Goal: Task Accomplishment & Management: Manage account settings

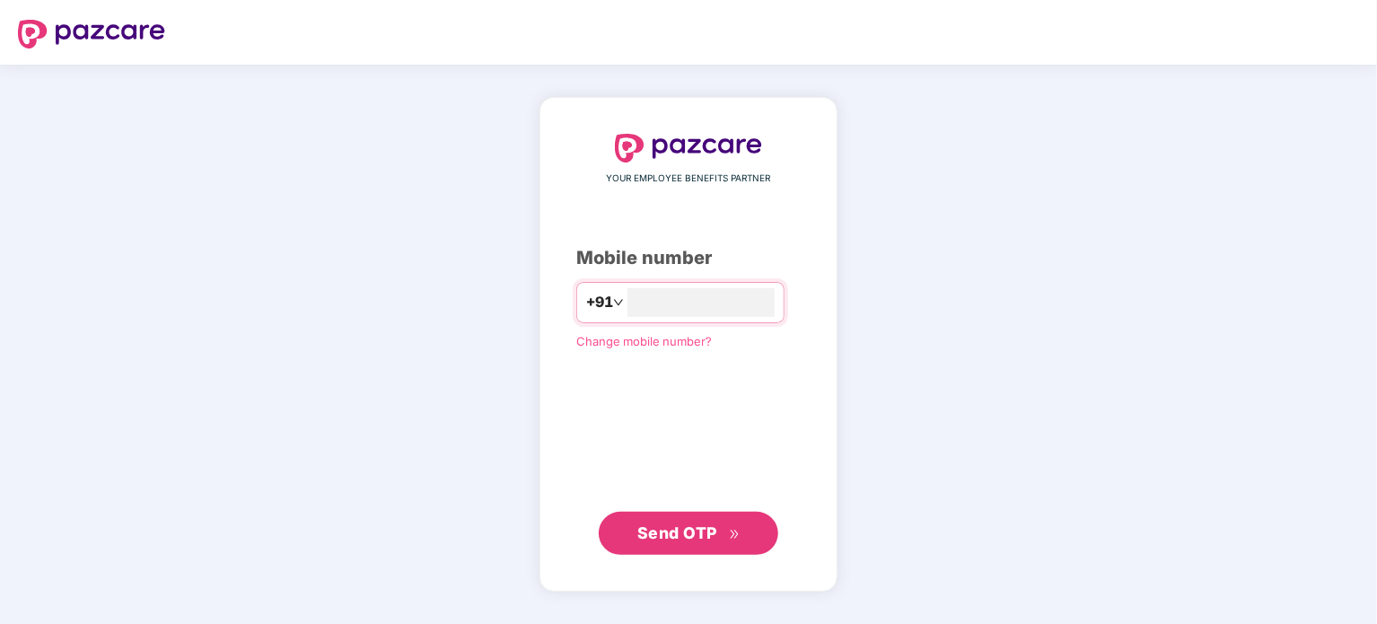
type input "**********"
click at [681, 523] on span "Send OTP" at bounding box center [677, 532] width 80 height 19
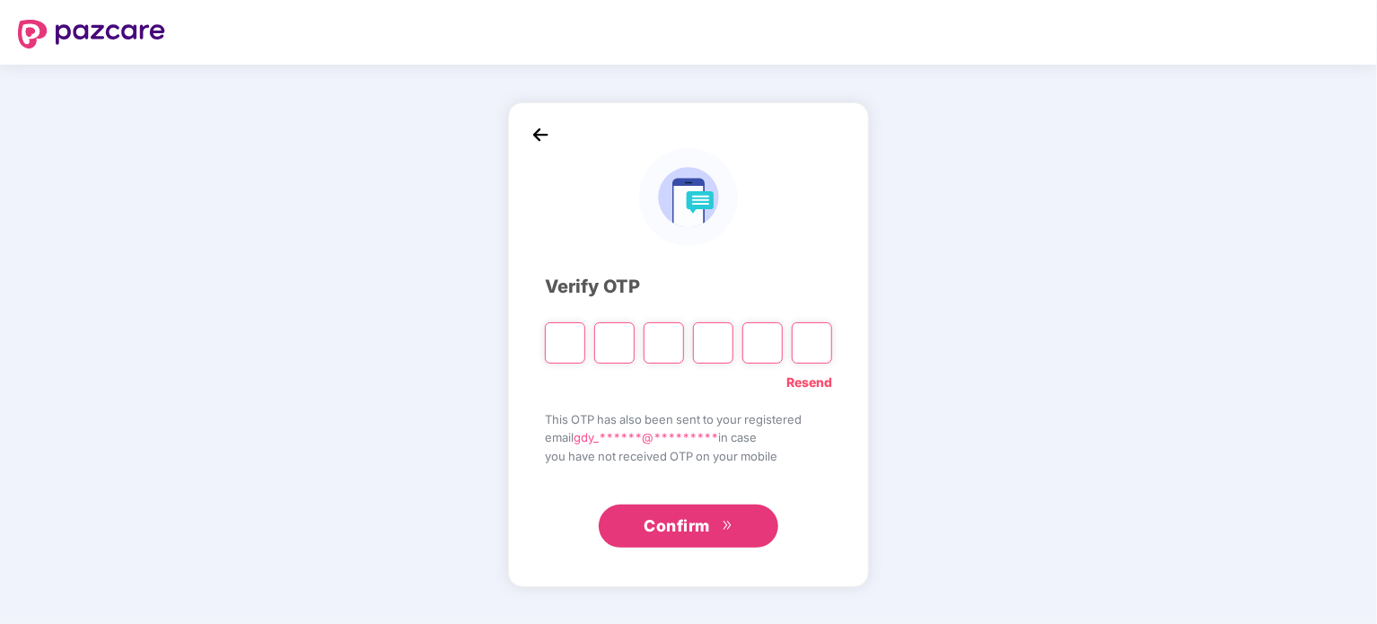
type input "*"
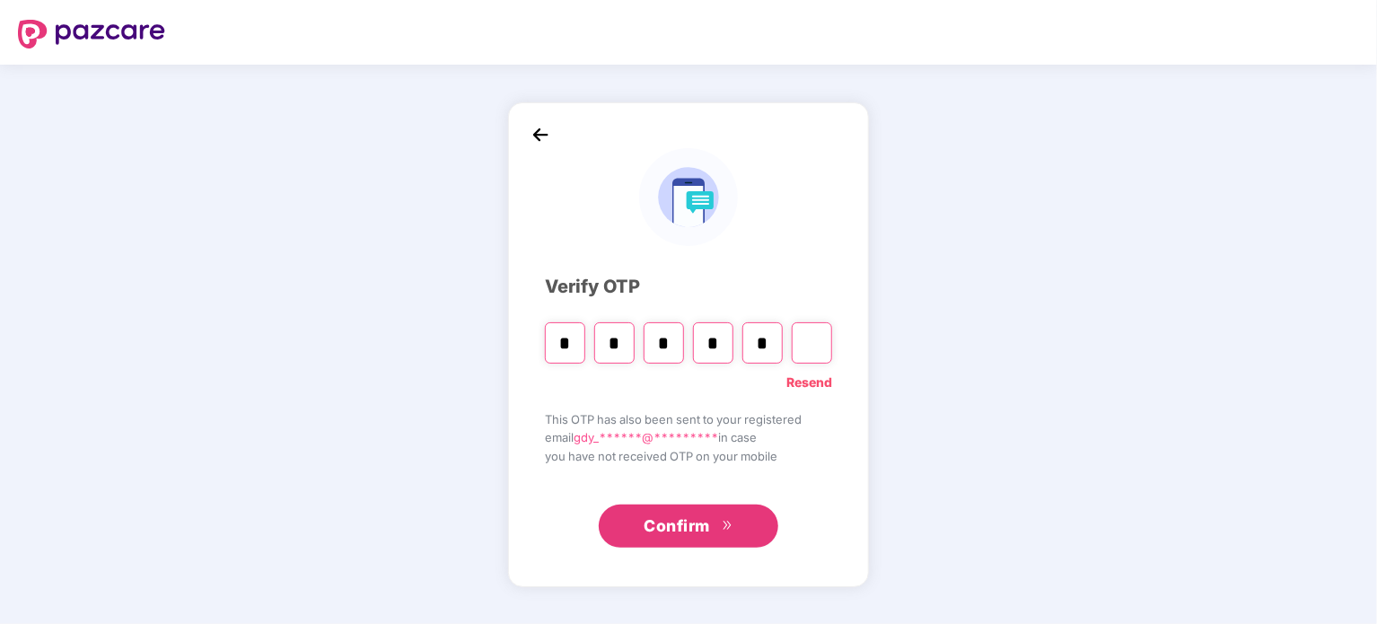
type input "*"
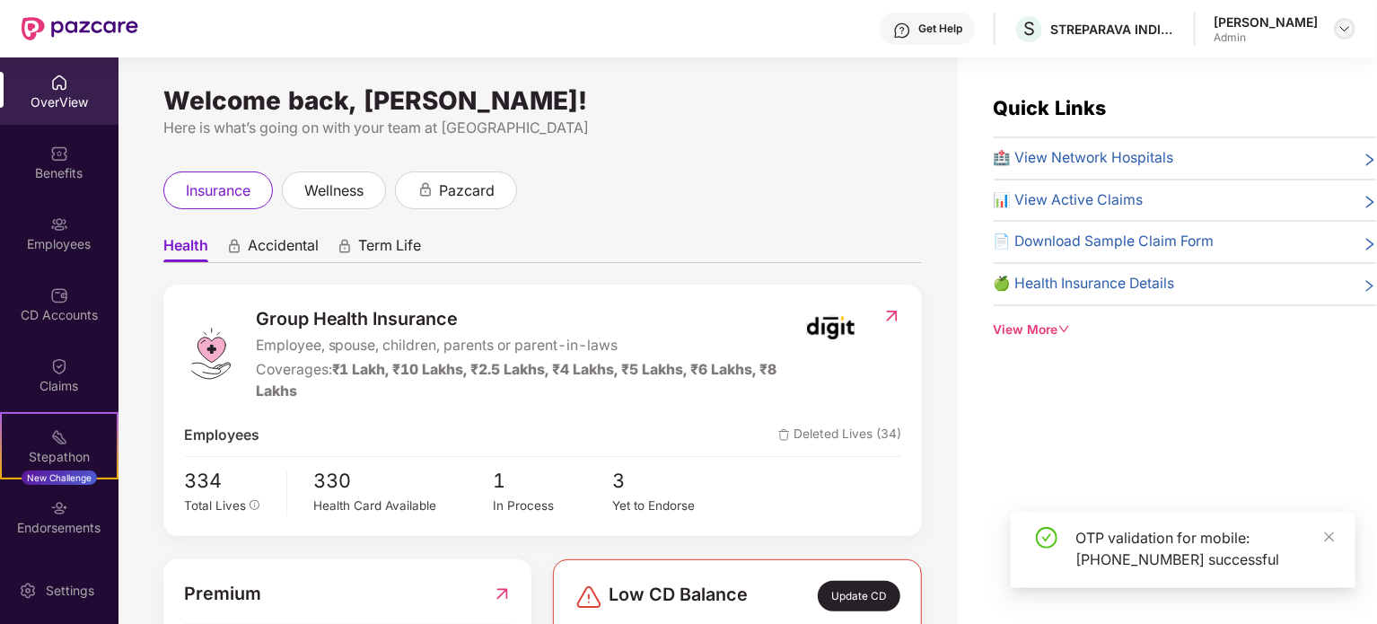
drag, startPoint x: 1328, startPoint y: 532, endPoint x: 1351, endPoint y: 28, distance: 504.9
drag, startPoint x: 1351, startPoint y: 28, endPoint x: 1321, endPoint y: 39, distance: 32.4
click at [1321, 39] on div "Sujeetha Kumar Admin" at bounding box center [1284, 28] width 142 height 31
click at [1269, 22] on div "[PERSON_NAME]" at bounding box center [1265, 21] width 104 height 17
click at [1349, 31] on img at bounding box center [1344, 29] width 14 height 14
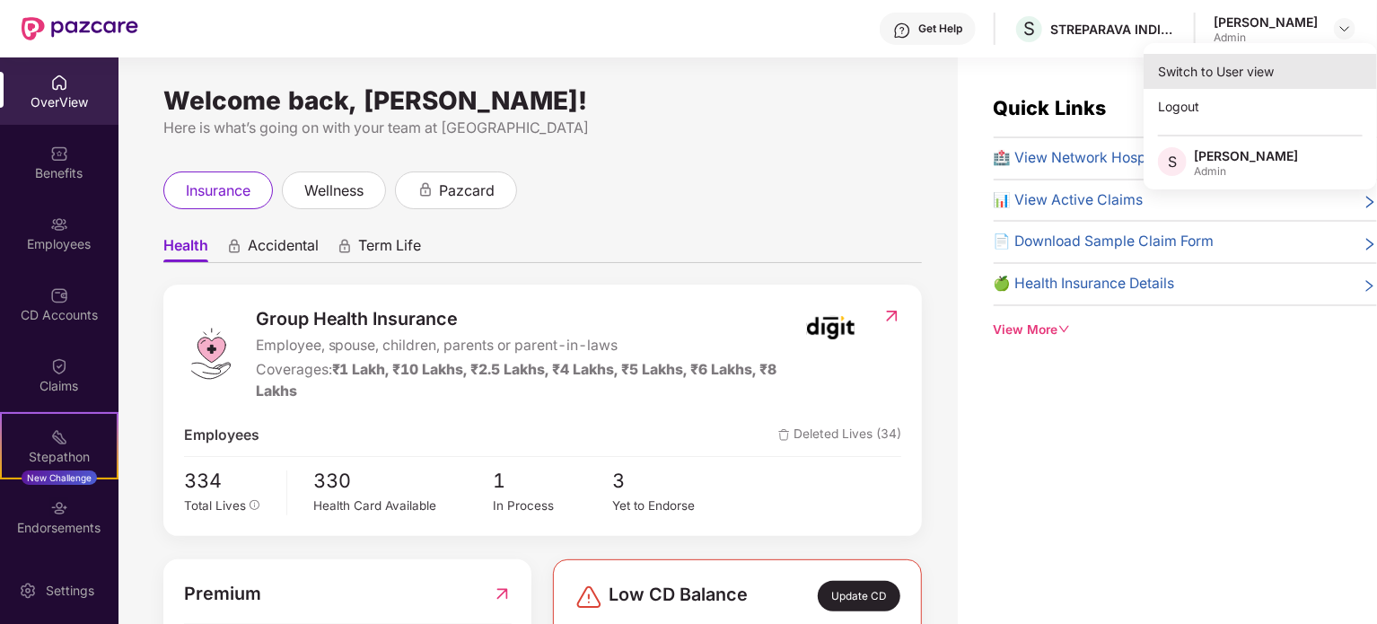
click at [1253, 61] on div "Switch to User view" at bounding box center [1259, 71] width 233 height 35
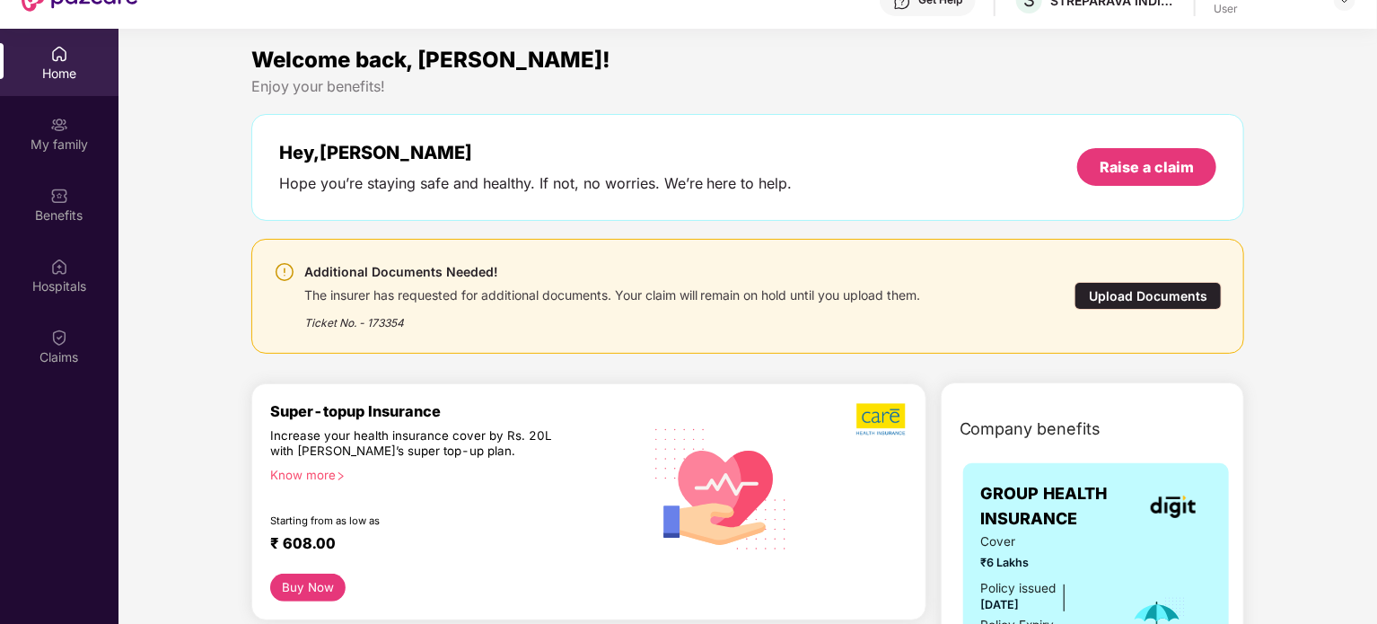
scroll to position [101, 0]
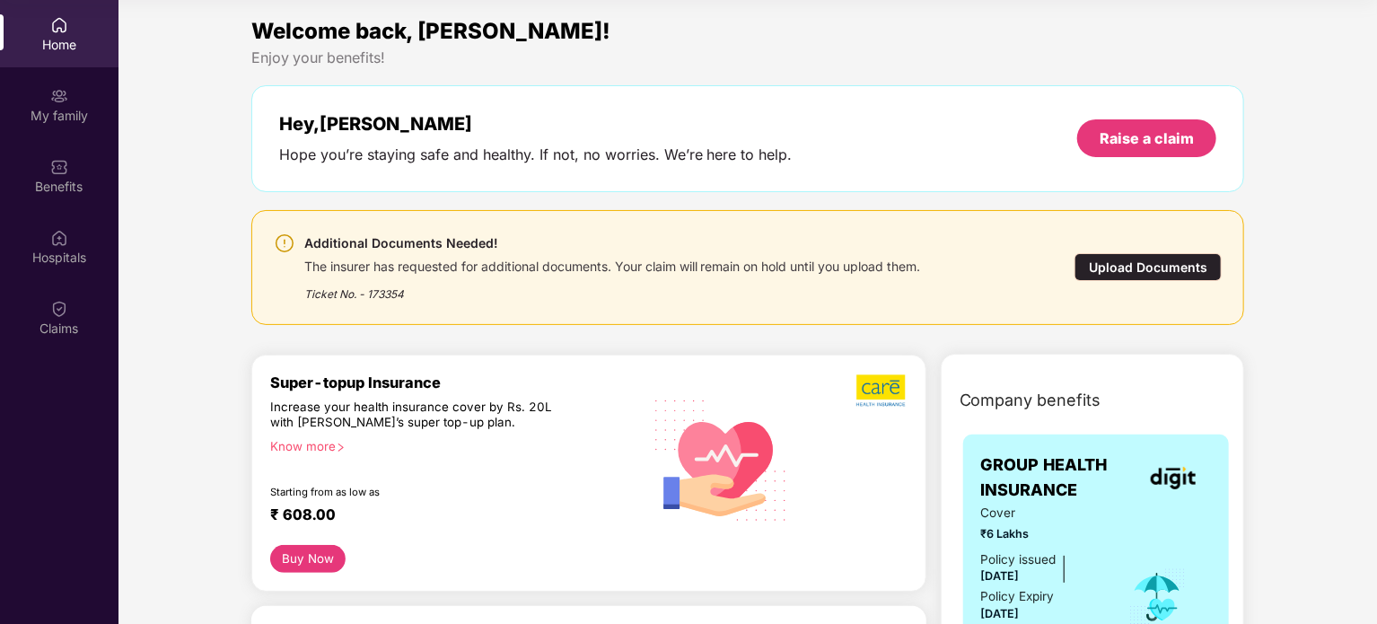
click at [721, 258] on div "The insurer has requested for additional documents. Your claim will remain on h…" at bounding box center [612, 264] width 617 height 21
click at [334, 256] on div "The insurer has requested for additional documents. Your claim will remain on h…" at bounding box center [612, 264] width 617 height 21
drag, startPoint x: 370, startPoint y: 270, endPoint x: 603, endPoint y: 271, distance: 233.3
click at [603, 271] on div "The insurer has requested for additional documents. Your claim will remain on h…" at bounding box center [612, 264] width 617 height 21
click at [1127, 261] on div "Upload Documents" at bounding box center [1147, 267] width 147 height 28
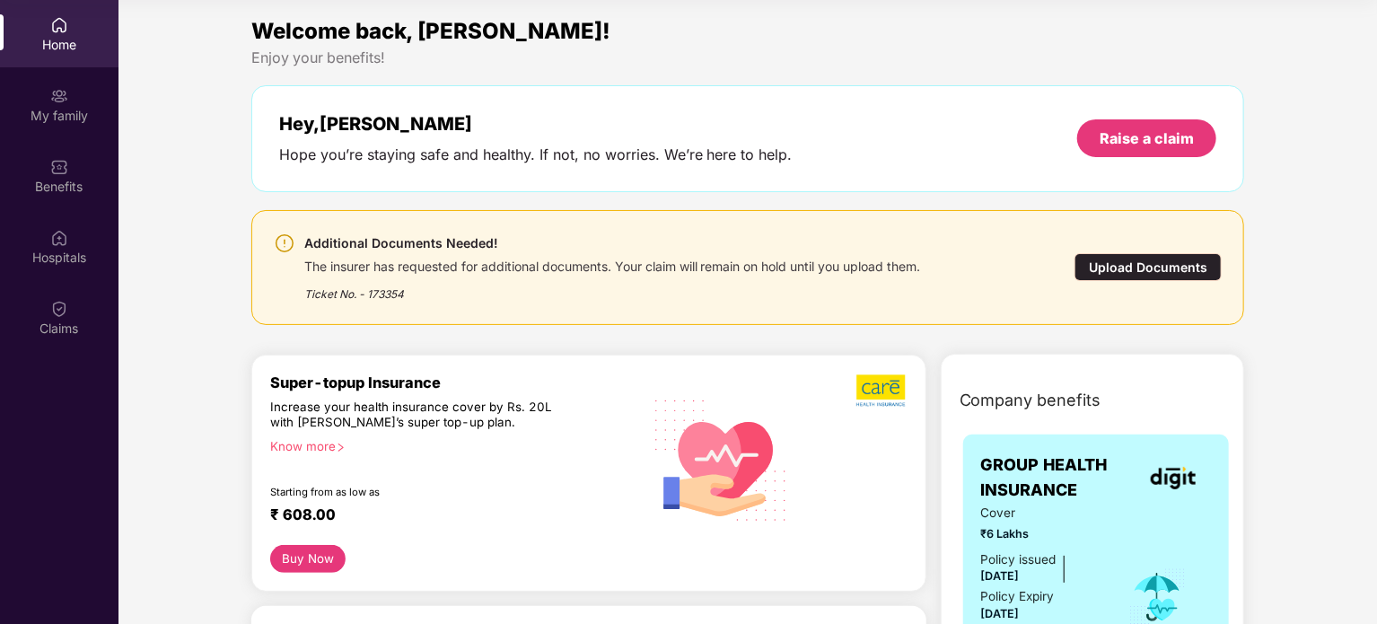
scroll to position [43, 0]
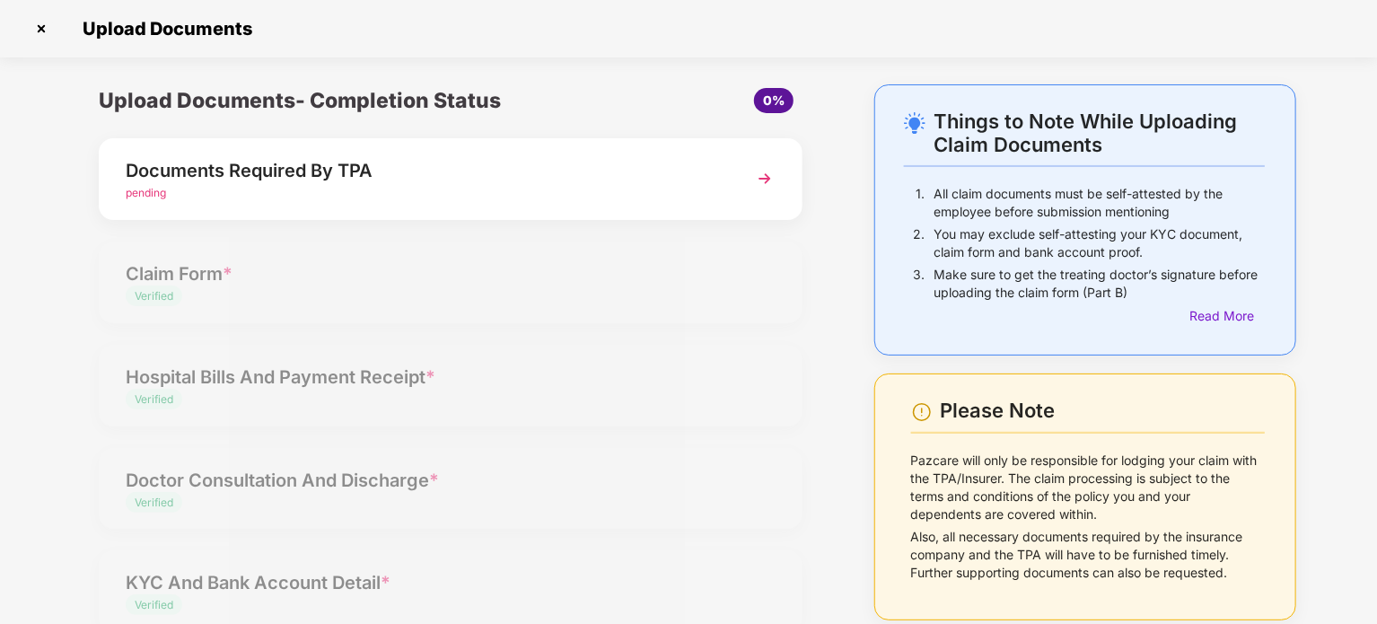
click at [765, 165] on img at bounding box center [764, 178] width 32 height 32
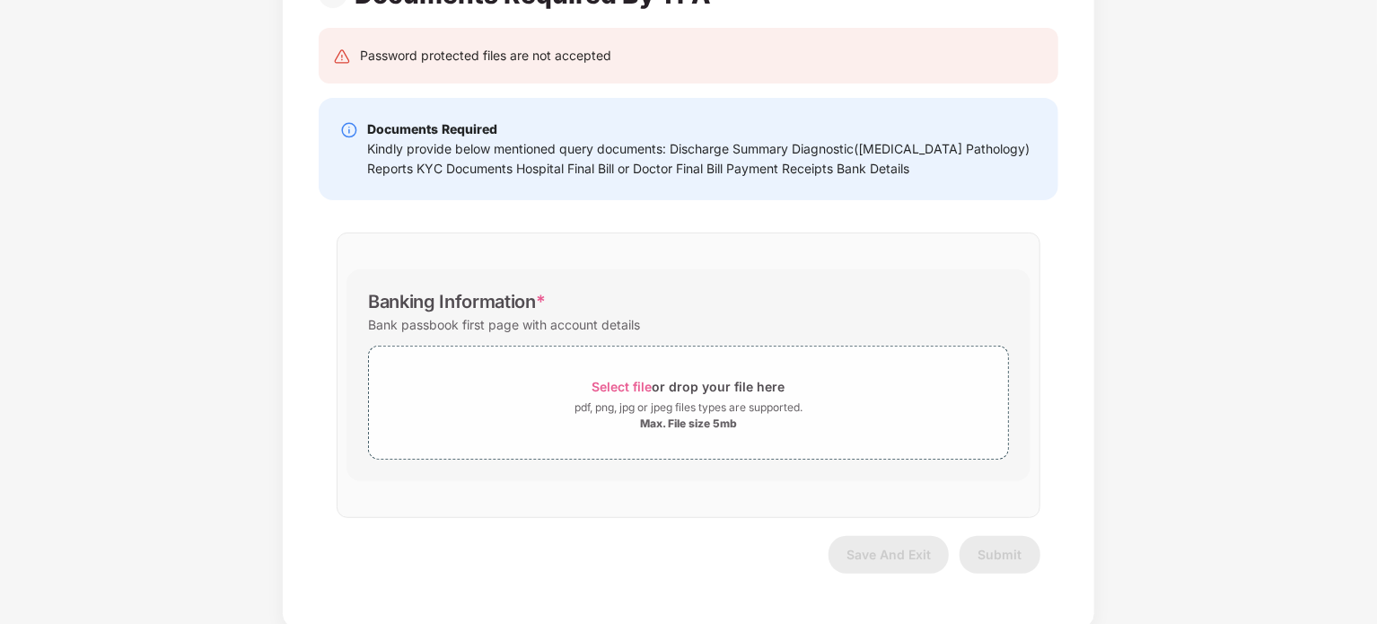
scroll to position [169, 0]
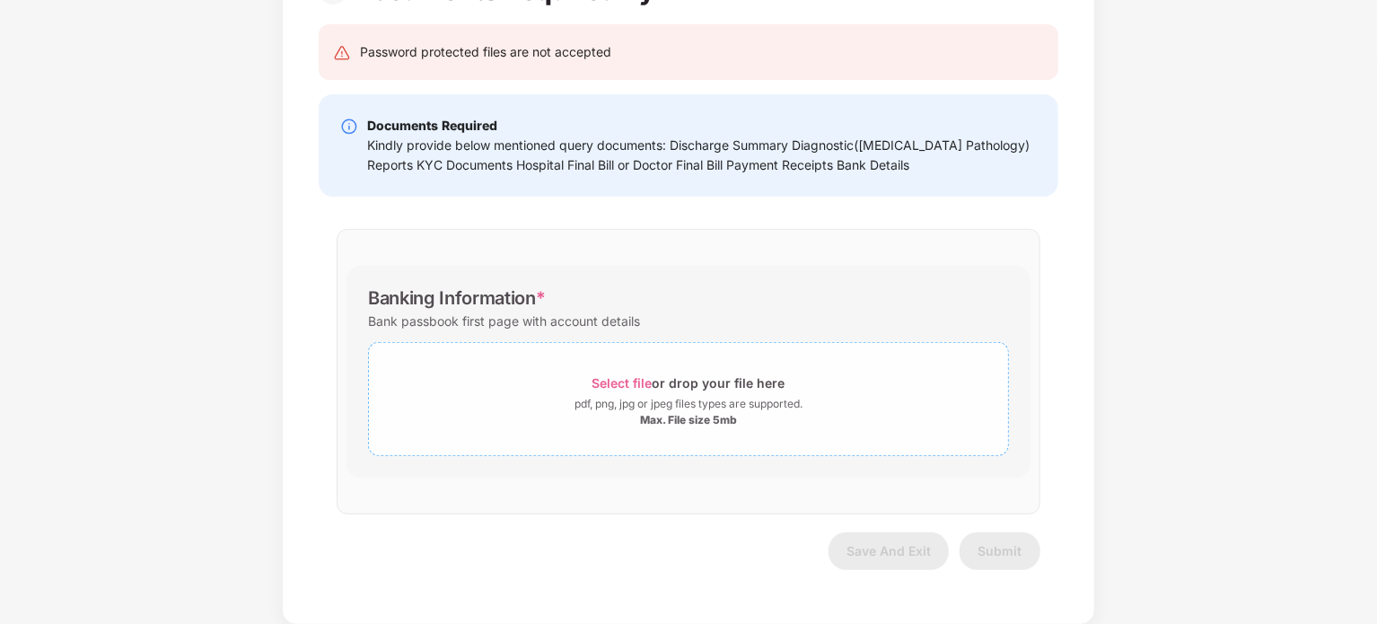
click at [634, 376] on span "Select file" at bounding box center [622, 382] width 60 height 15
click at [643, 381] on span "Select file" at bounding box center [622, 382] width 60 height 15
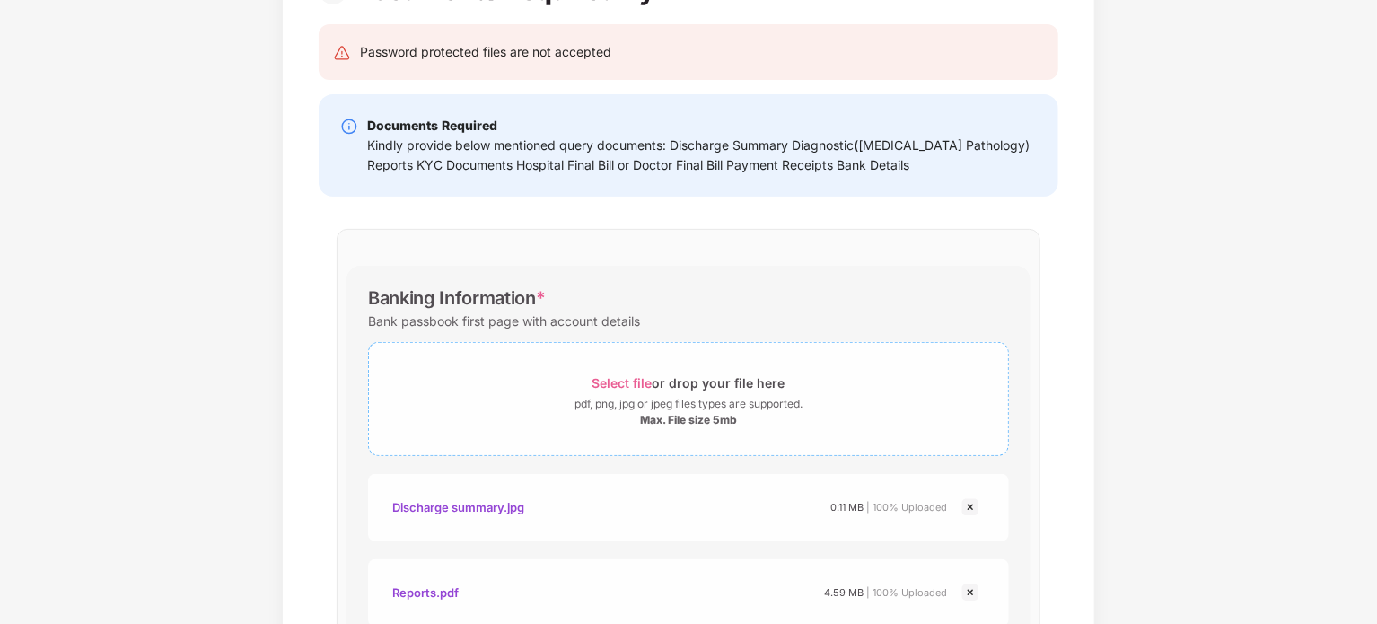
click at [614, 380] on span "Select file" at bounding box center [622, 382] width 60 height 15
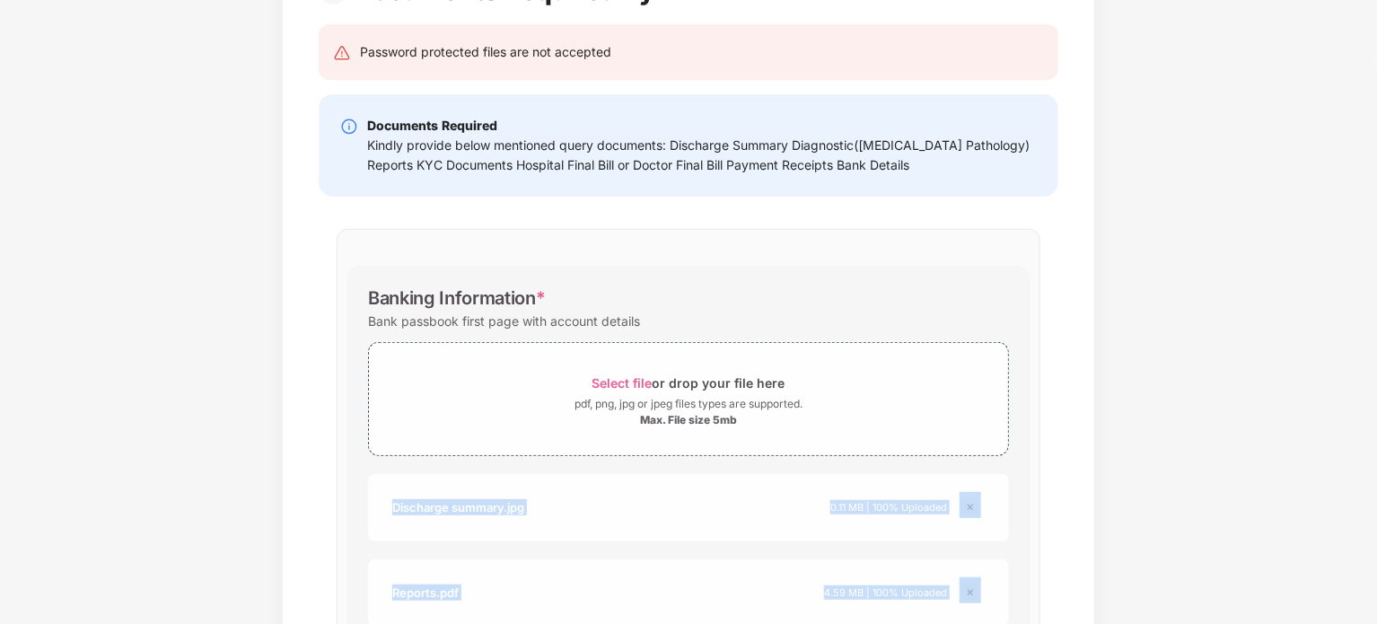
drag, startPoint x: 1375, startPoint y: 448, endPoint x: 1377, endPoint y: 592, distance: 144.5
click at [1376, 581] on html "Get Pazcare mobile app for all your employee benefits need Download Now Upload …" at bounding box center [688, 269] width 1377 height 624
click at [1208, 495] on div "Documents List > Documents Required By TPA Documents Required By TPA Password p…" at bounding box center [688, 398] width 1377 height 965
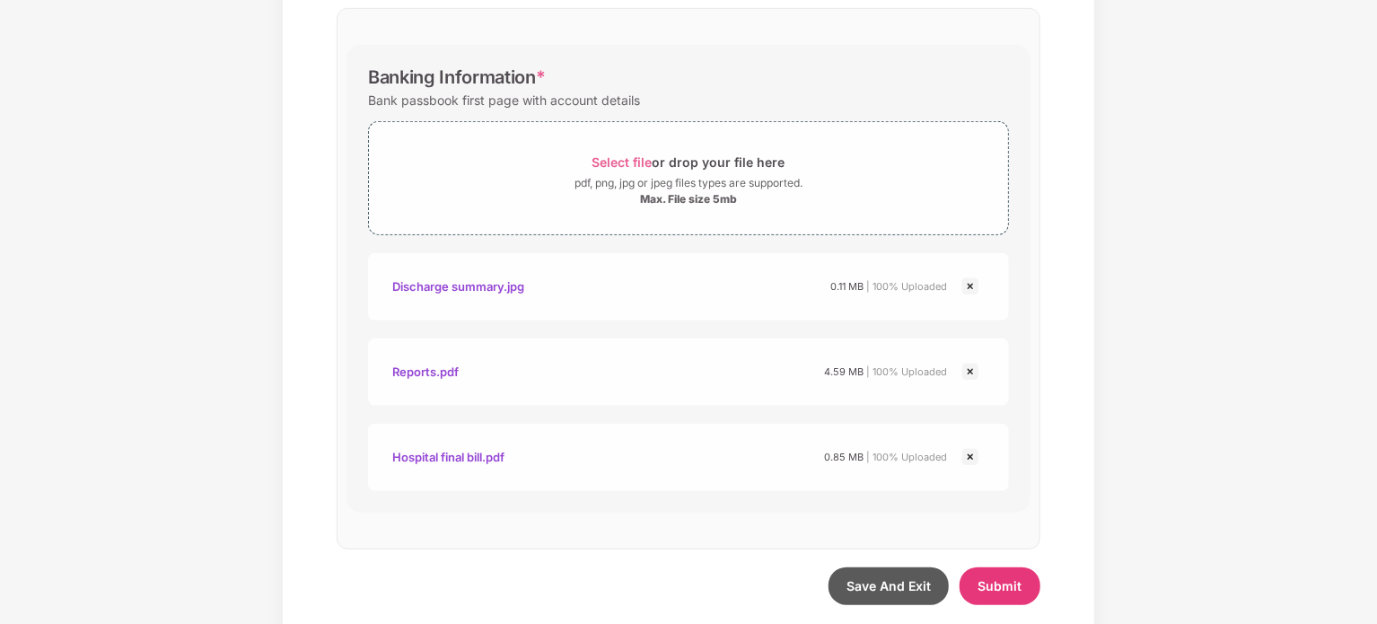
scroll to position [388, 0]
click at [597, 159] on span "Select file" at bounding box center [622, 163] width 60 height 15
click at [1064, 165] on div "Password protected files are not accepted Documents Required Kindly provide bel…" at bounding box center [688, 219] width 793 height 864
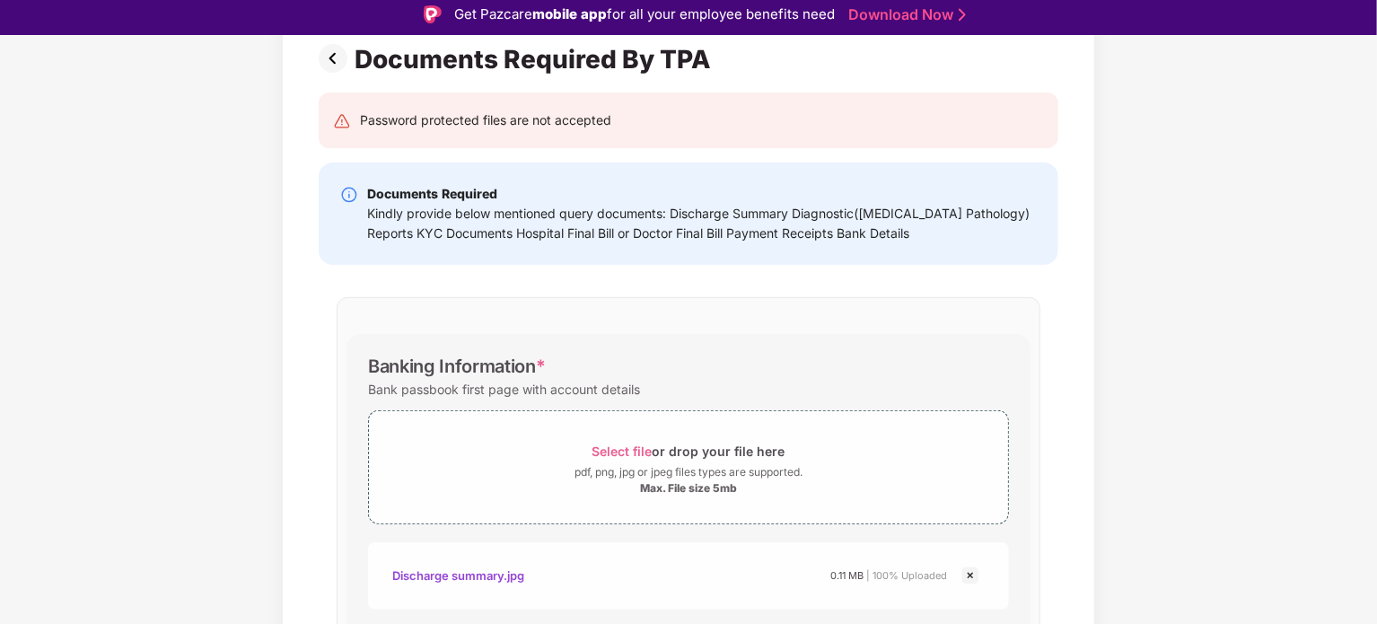
scroll to position [172, 0]
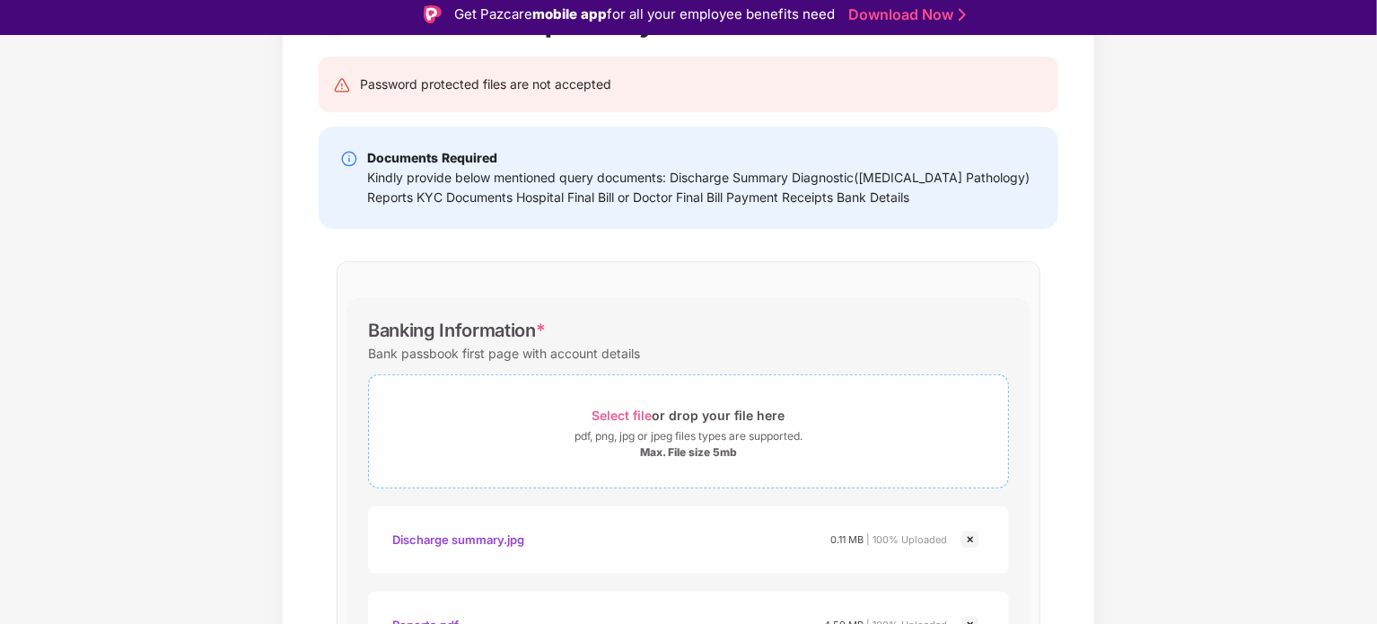
click at [613, 413] on span "Select file" at bounding box center [622, 414] width 60 height 15
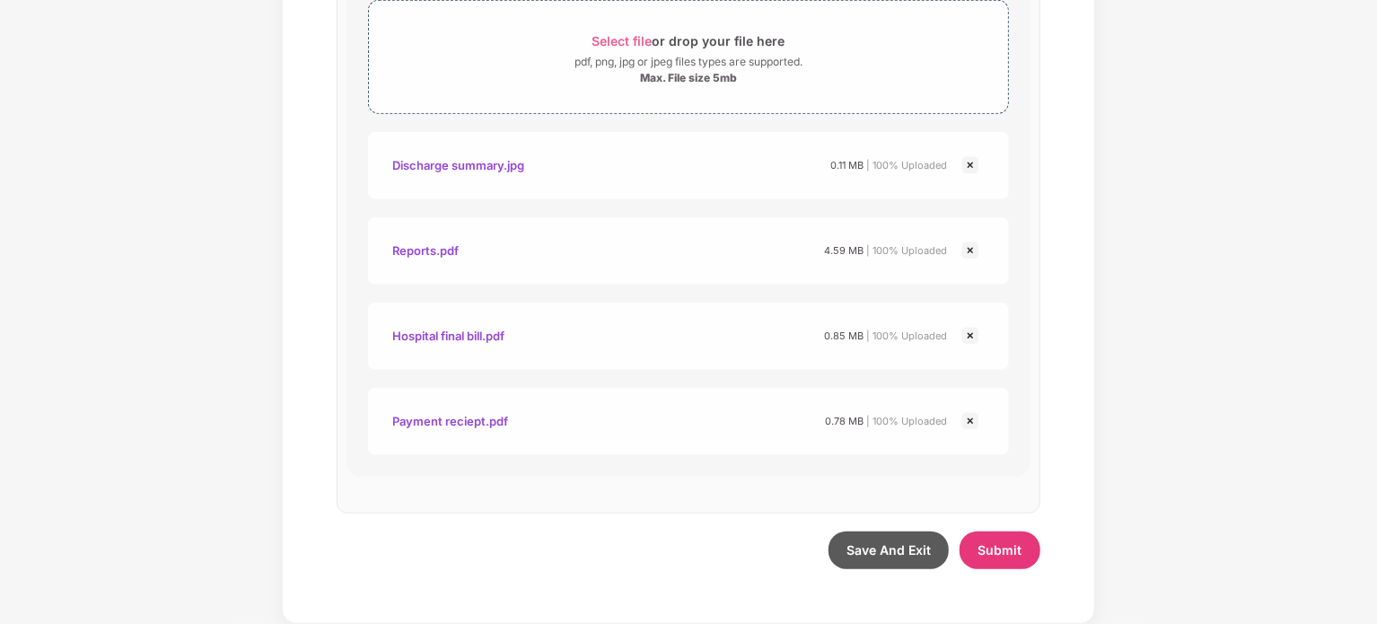
scroll to position [510, 0]
click at [431, 419] on div "Payment reciept.pdf" at bounding box center [450, 422] width 116 height 31
click at [1021, 542] on button "Submit" at bounding box center [999, 551] width 81 height 38
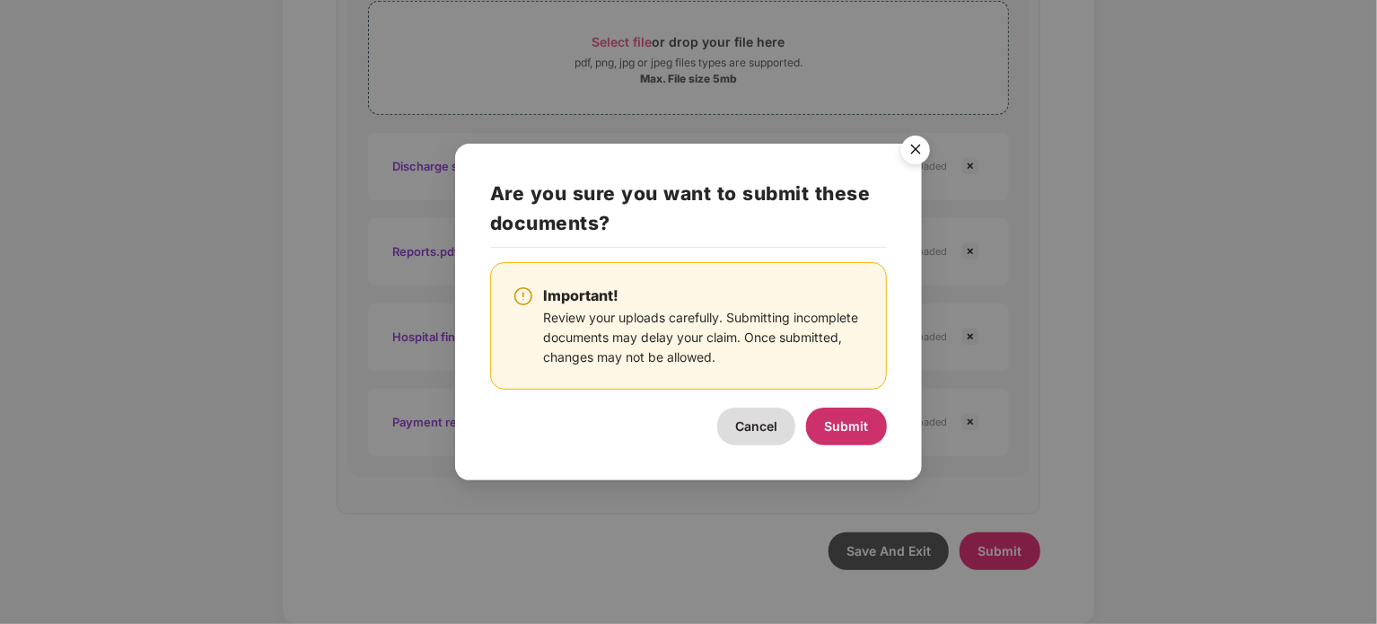
click at [853, 426] on span "Submit" at bounding box center [847, 425] width 44 height 15
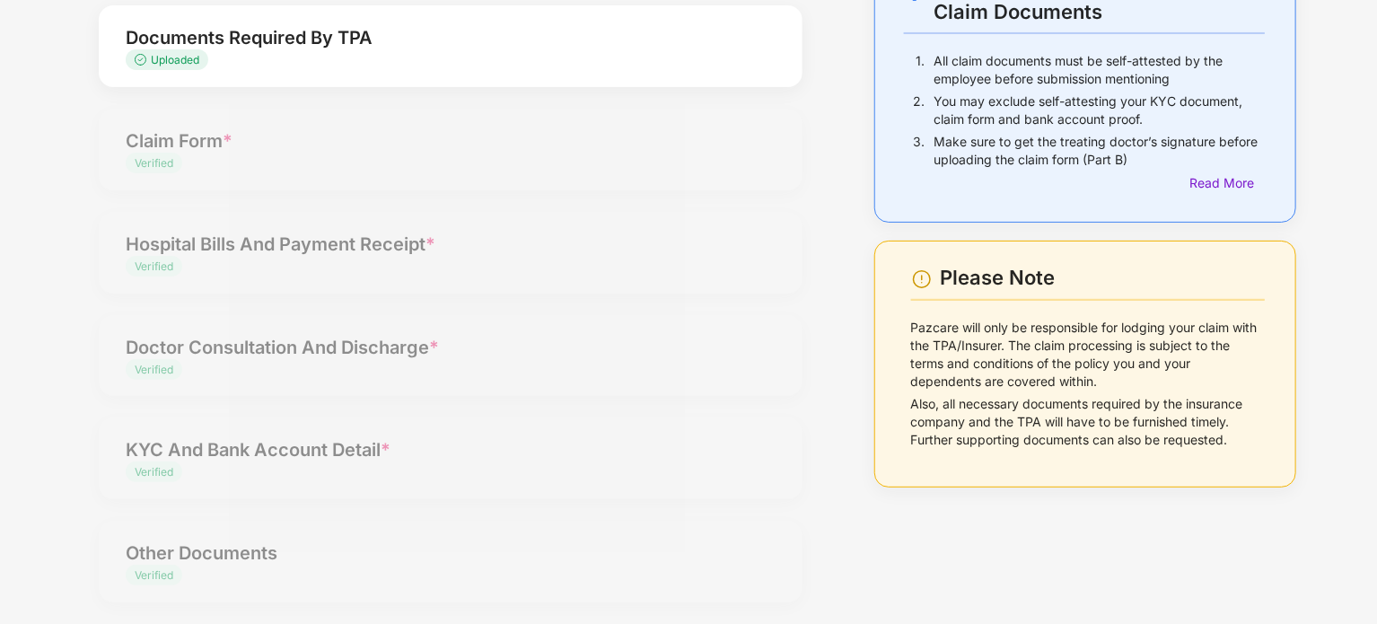
scroll to position [0, 0]
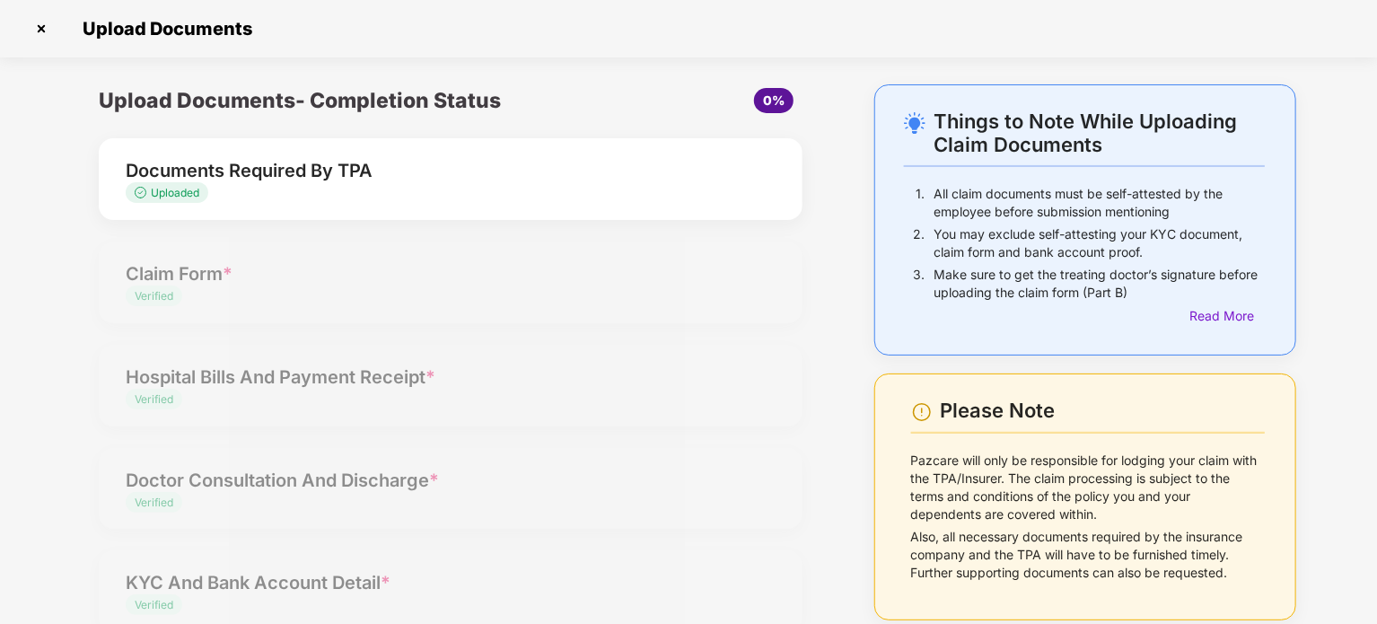
click at [200, 176] on div "Documents Required By TPA" at bounding box center [423, 170] width 595 height 29
click at [413, 383] on div "Upload Documents- Completion Status 0% Documents Required By TPA Uploaded Claim…" at bounding box center [450, 420] width 739 height 672
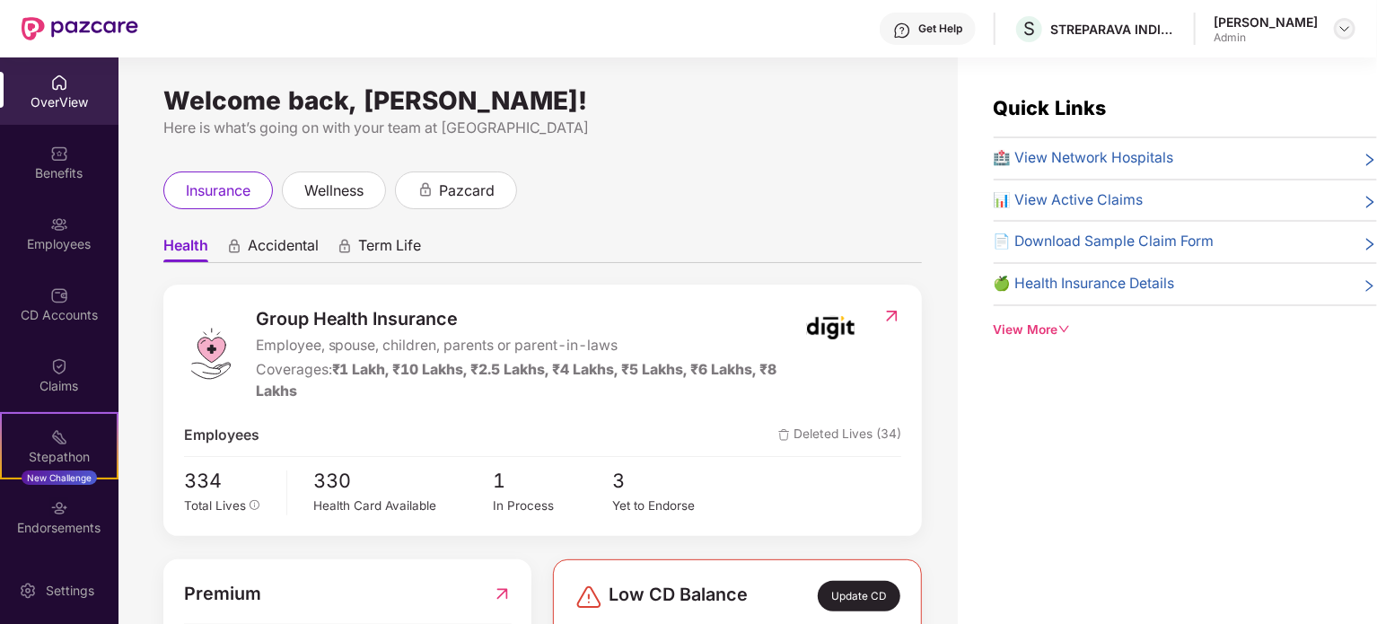
click at [1350, 29] on img at bounding box center [1344, 29] width 14 height 14
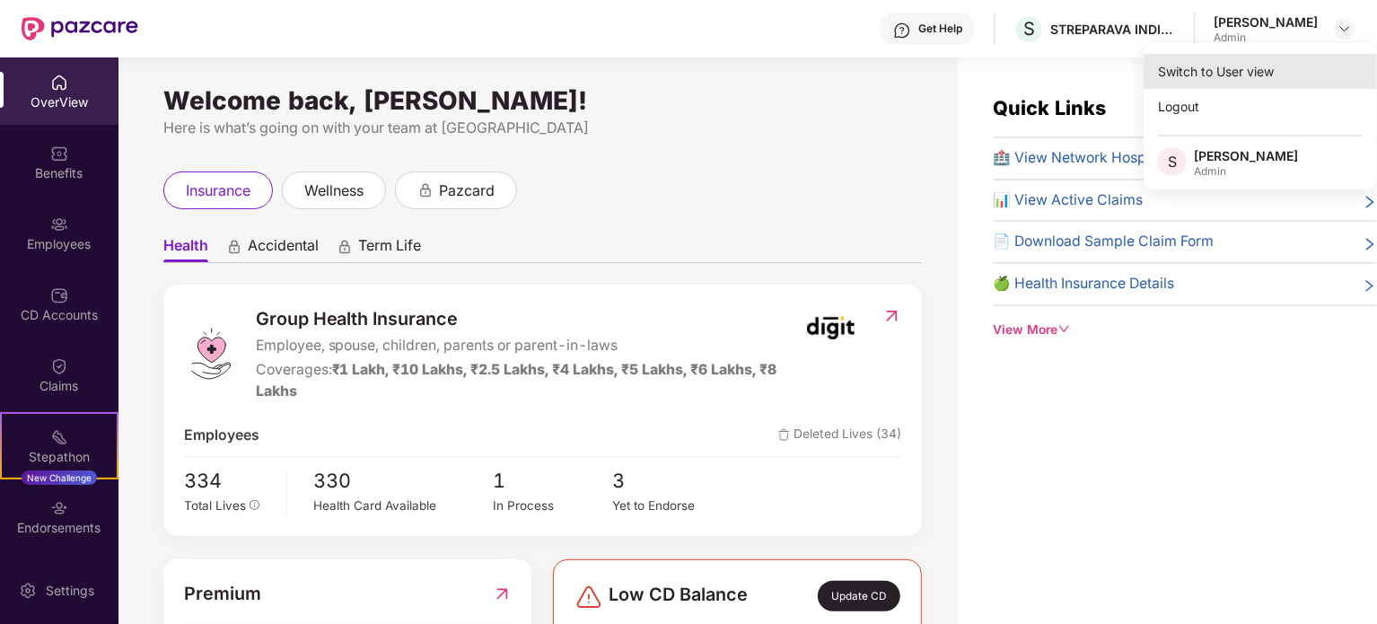
click at [1255, 74] on div "Switch to User view" at bounding box center [1259, 71] width 233 height 35
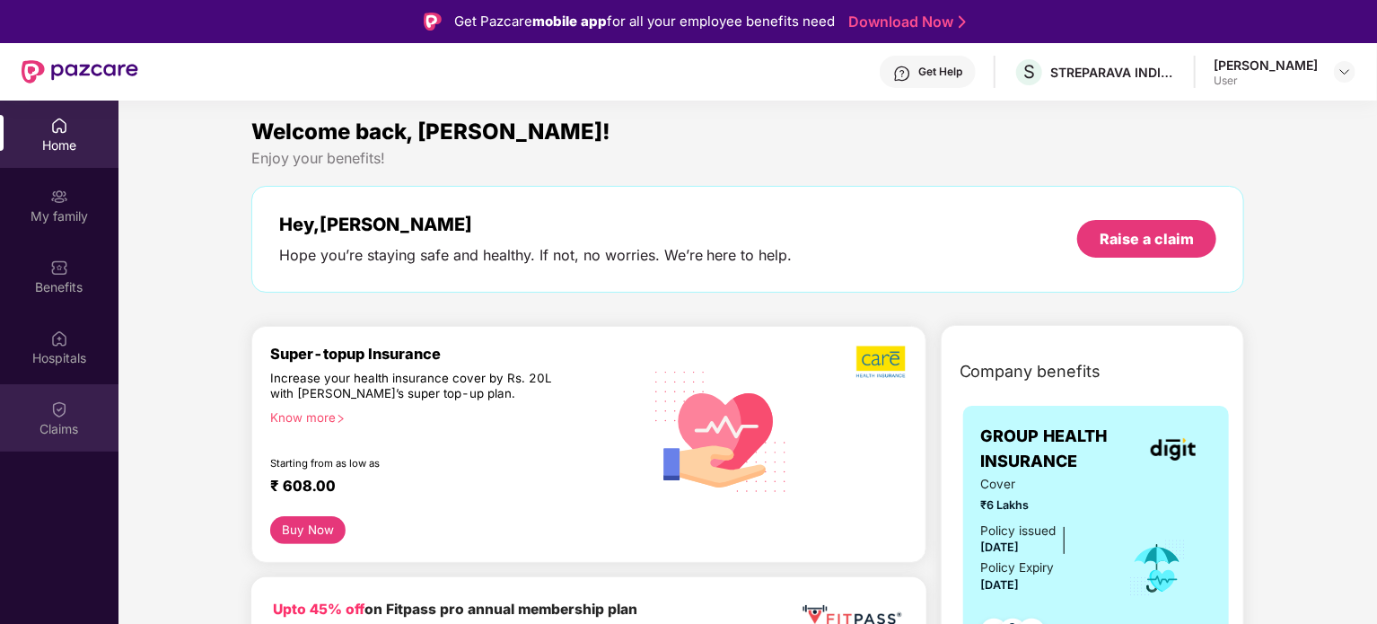
click at [73, 413] on div "Claims" at bounding box center [59, 417] width 118 height 67
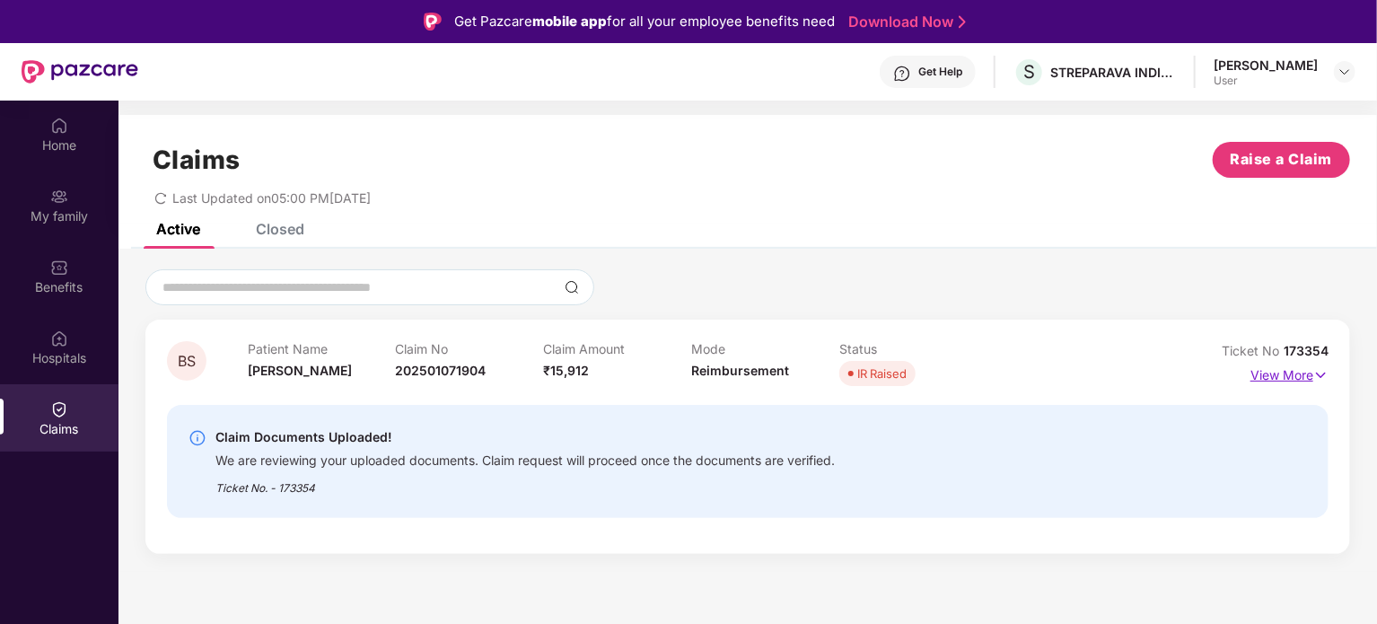
click at [1312, 369] on p "View More" at bounding box center [1289, 373] width 78 height 24
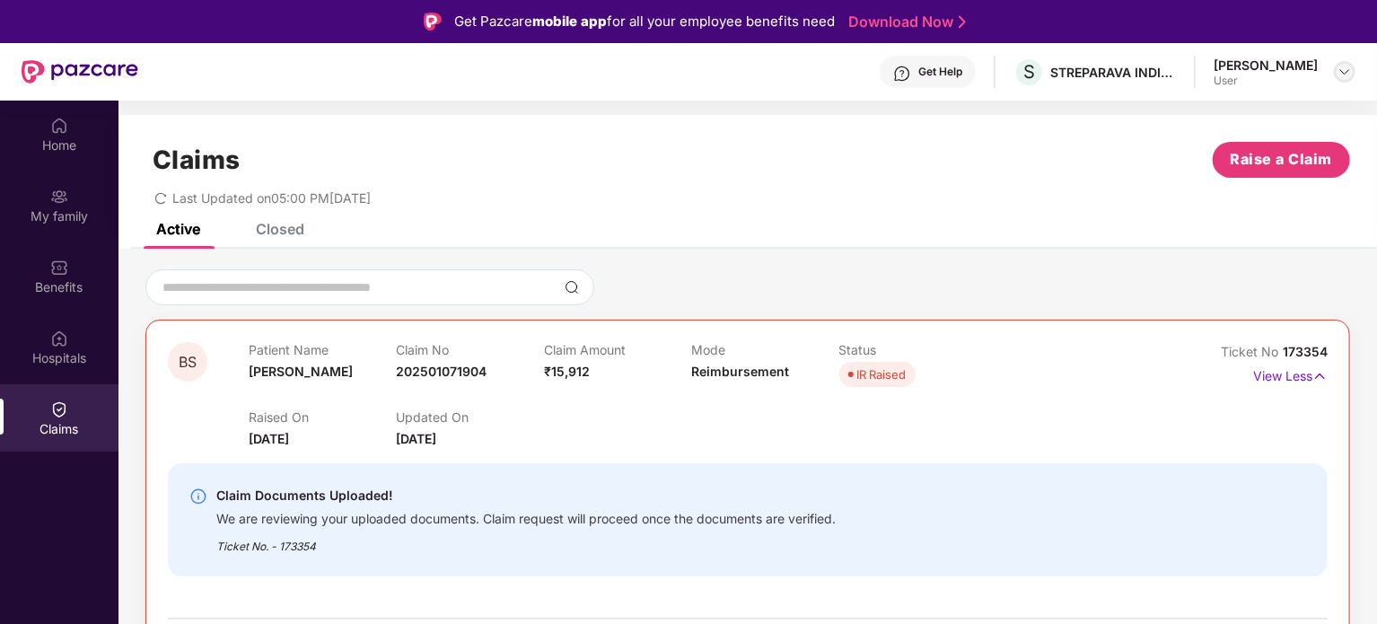
click at [1341, 74] on img at bounding box center [1344, 72] width 14 height 14
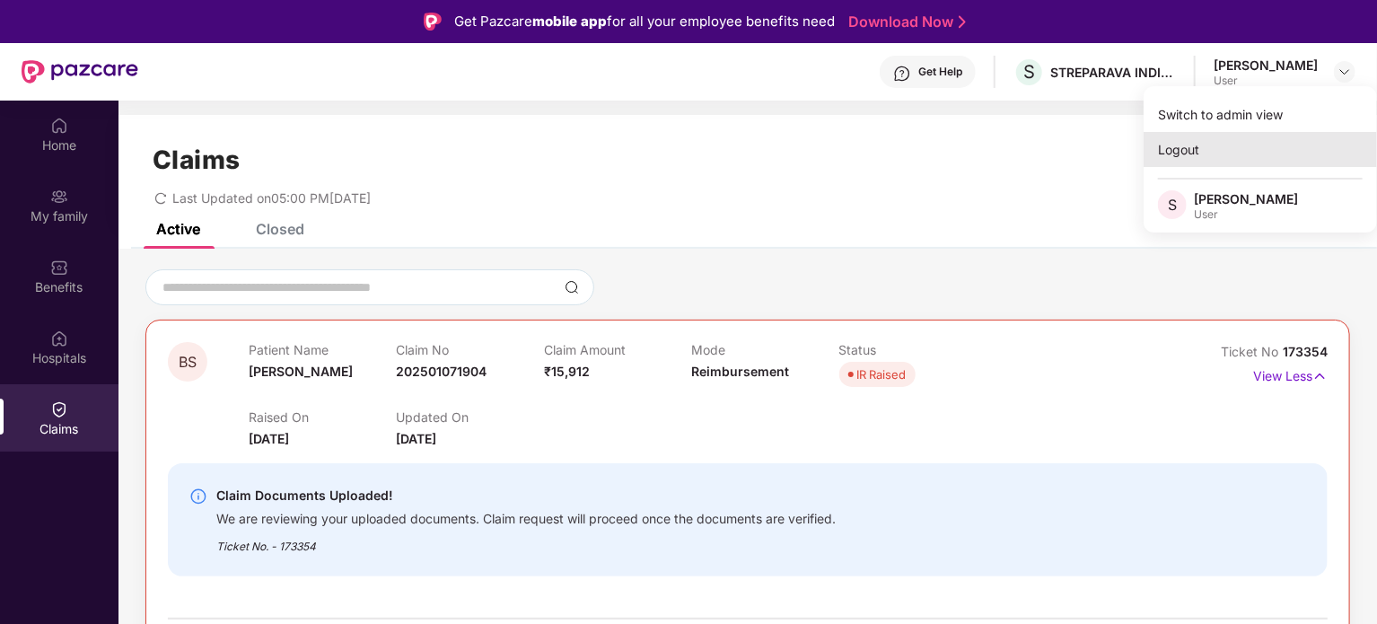
click at [1266, 136] on div "Logout" at bounding box center [1259, 149] width 233 height 35
